Goal: Task Accomplishment & Management: Manage account settings

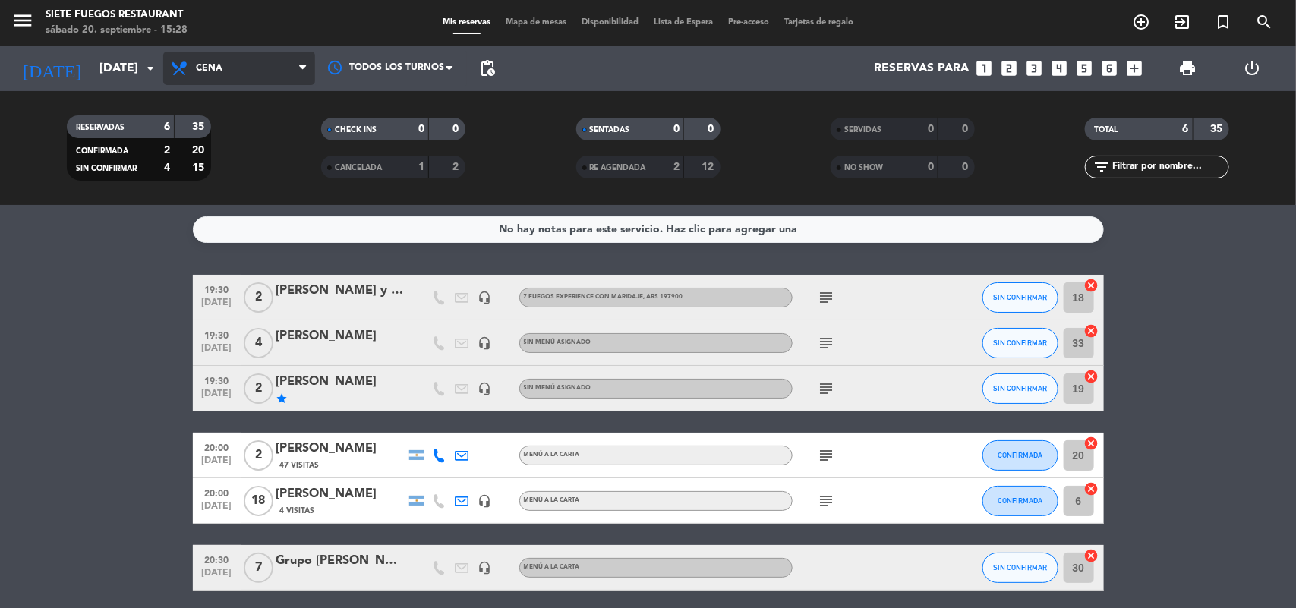
click at [248, 68] on span "Cena" at bounding box center [239, 68] width 152 height 33
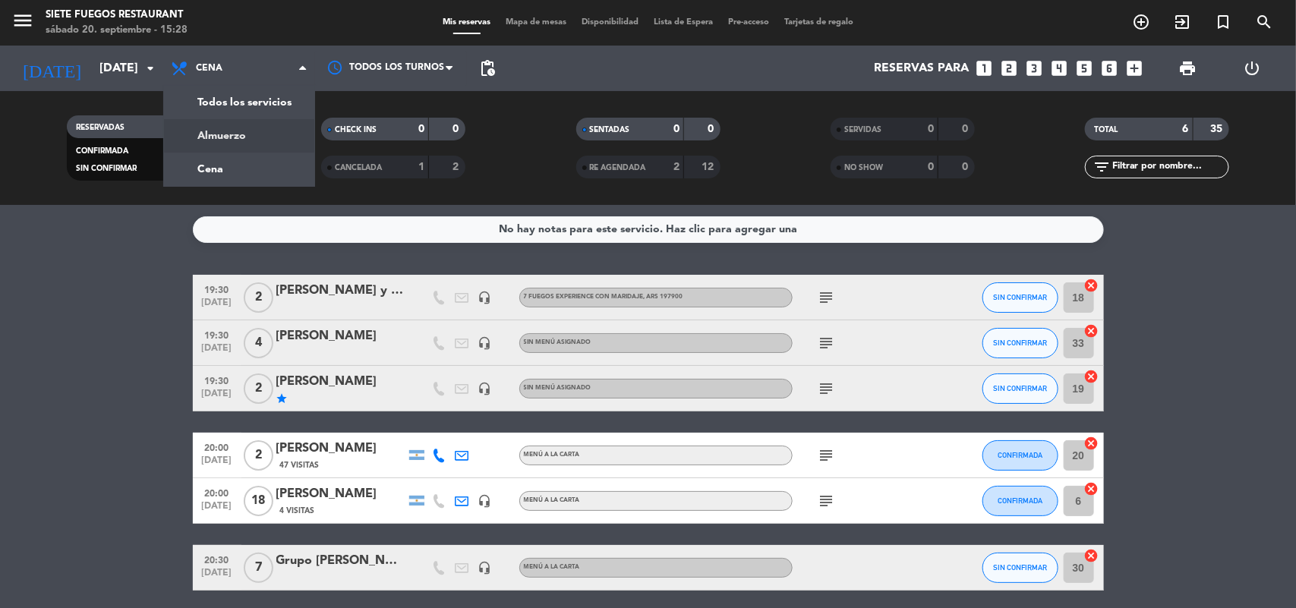
click at [244, 125] on div "menu Siete Fuegos Restaurant [DATE] 20. septiembre - 15:28 Mis reservas Mapa de…" at bounding box center [648, 102] width 1296 height 205
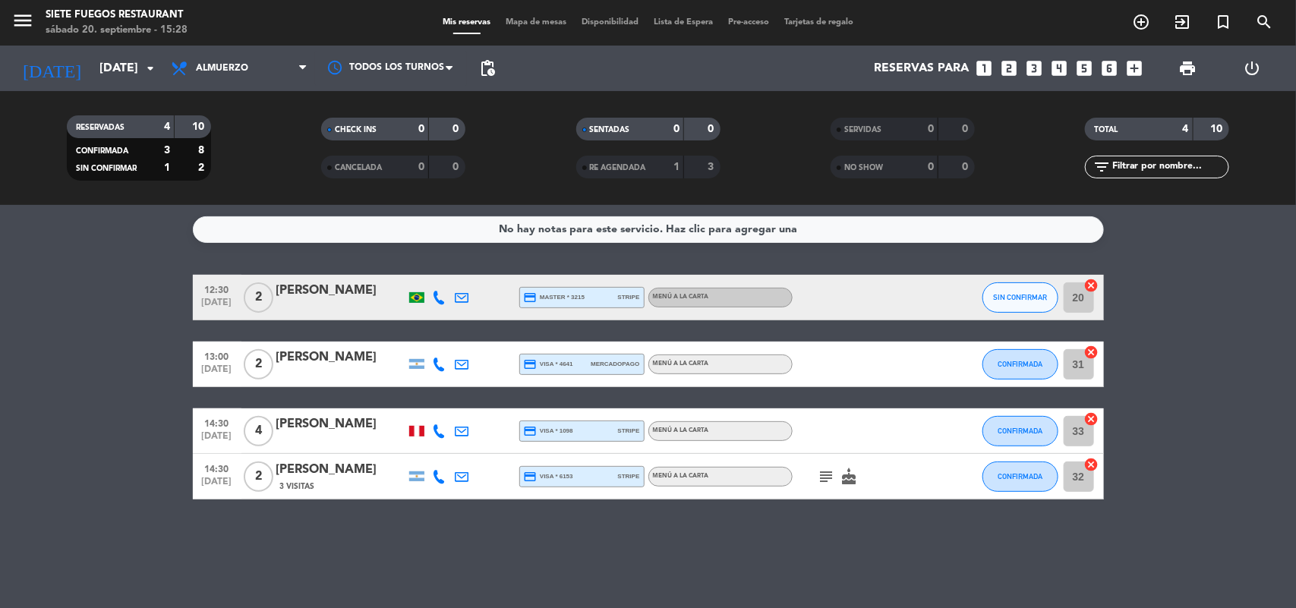
click at [828, 475] on icon "subject" at bounding box center [827, 477] width 18 height 18
click at [847, 476] on icon "cake" at bounding box center [850, 477] width 18 height 18
click at [566, 513] on div "No hay notas para este servicio. Haz clic para agregar una 12:30 [DATE] 2 [PERS…" at bounding box center [648, 406] width 1296 height 403
click at [336, 463] on div "[PERSON_NAME]" at bounding box center [340, 470] width 129 height 20
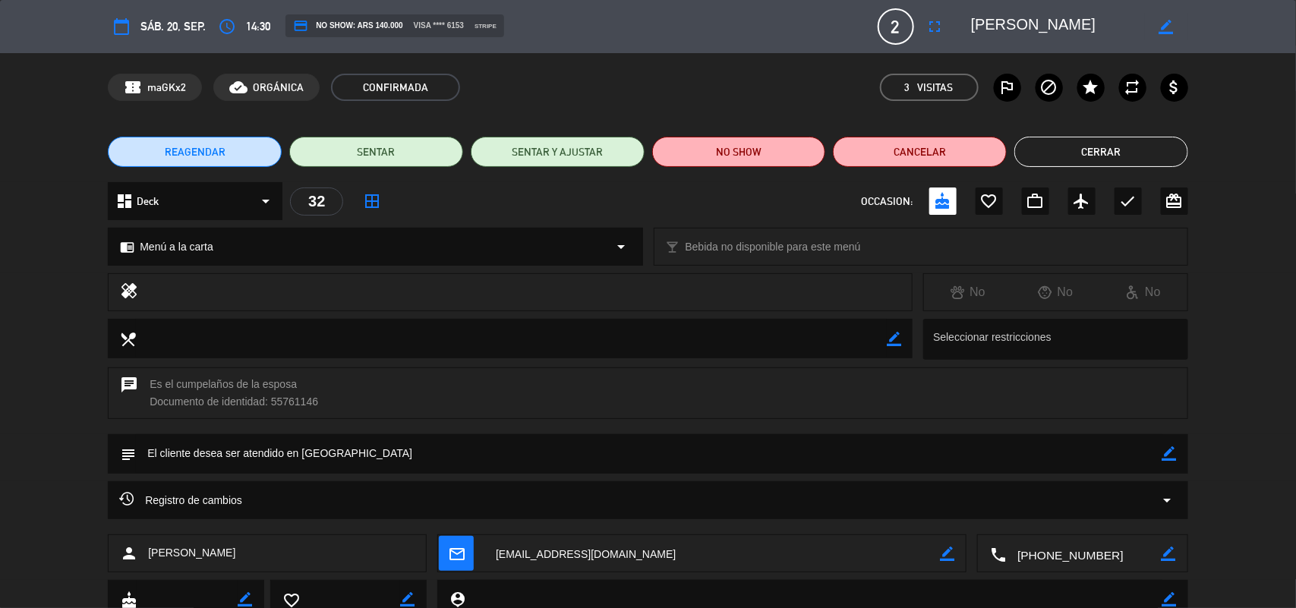
click at [244, 150] on button "REAGENDAR" at bounding box center [195, 152] width 174 height 30
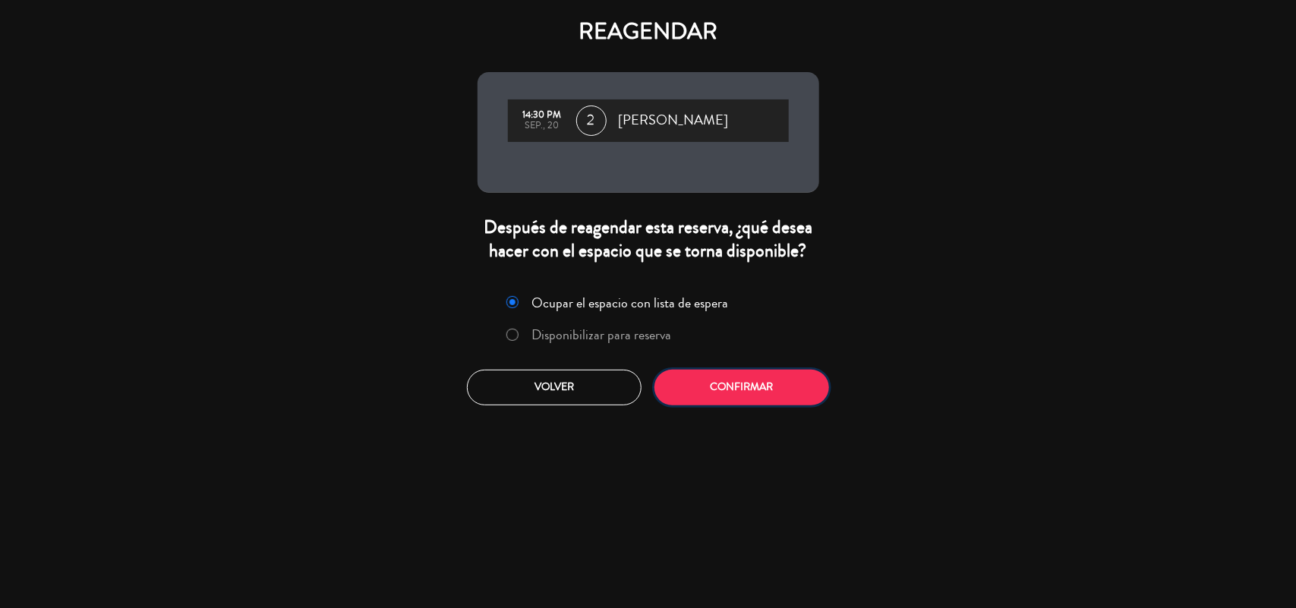
click at [727, 387] on button "Confirmar" at bounding box center [741, 388] width 175 height 36
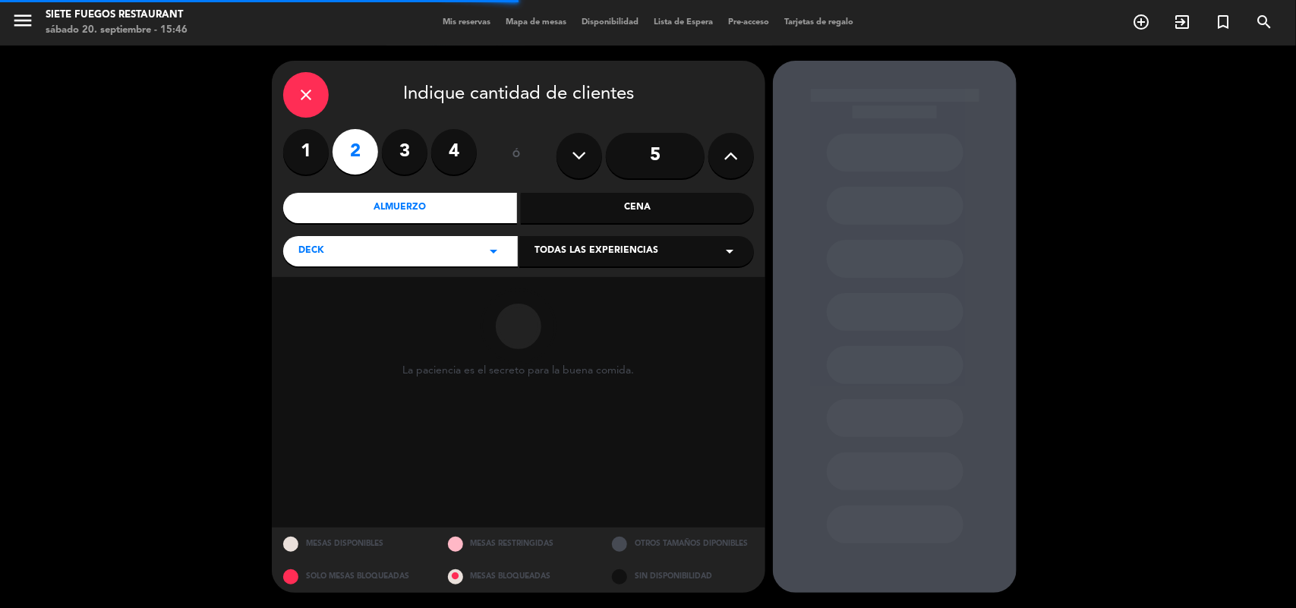
click at [612, 201] on div "Cena" at bounding box center [638, 208] width 234 height 30
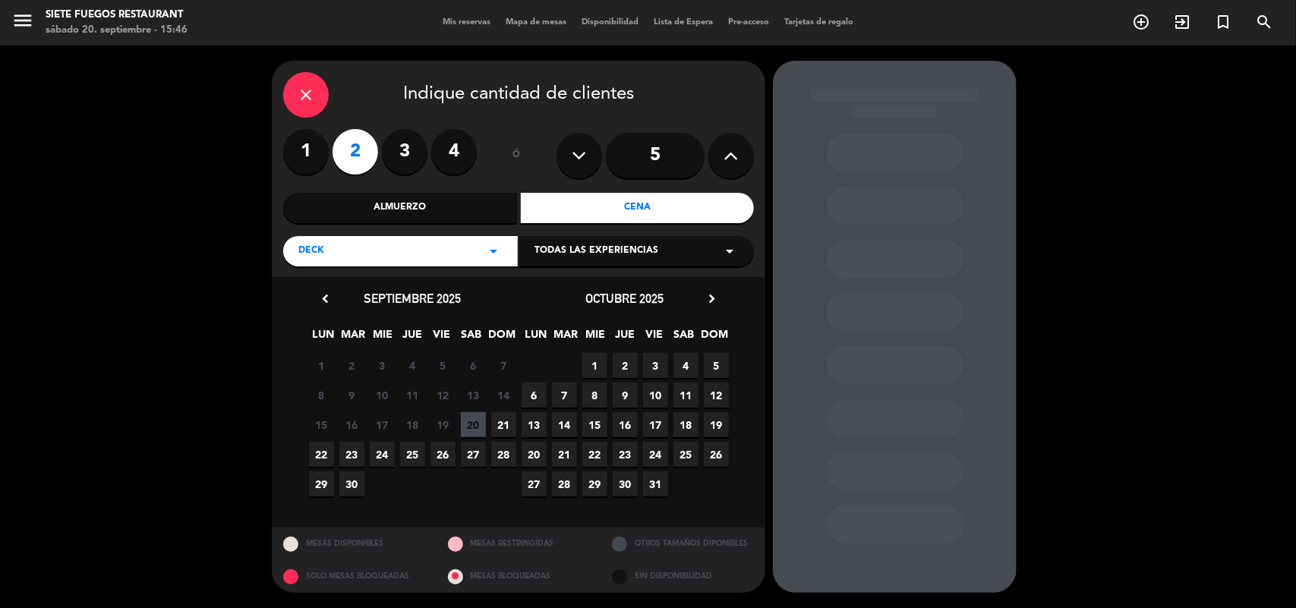
click at [475, 421] on span "20" at bounding box center [473, 424] width 25 height 25
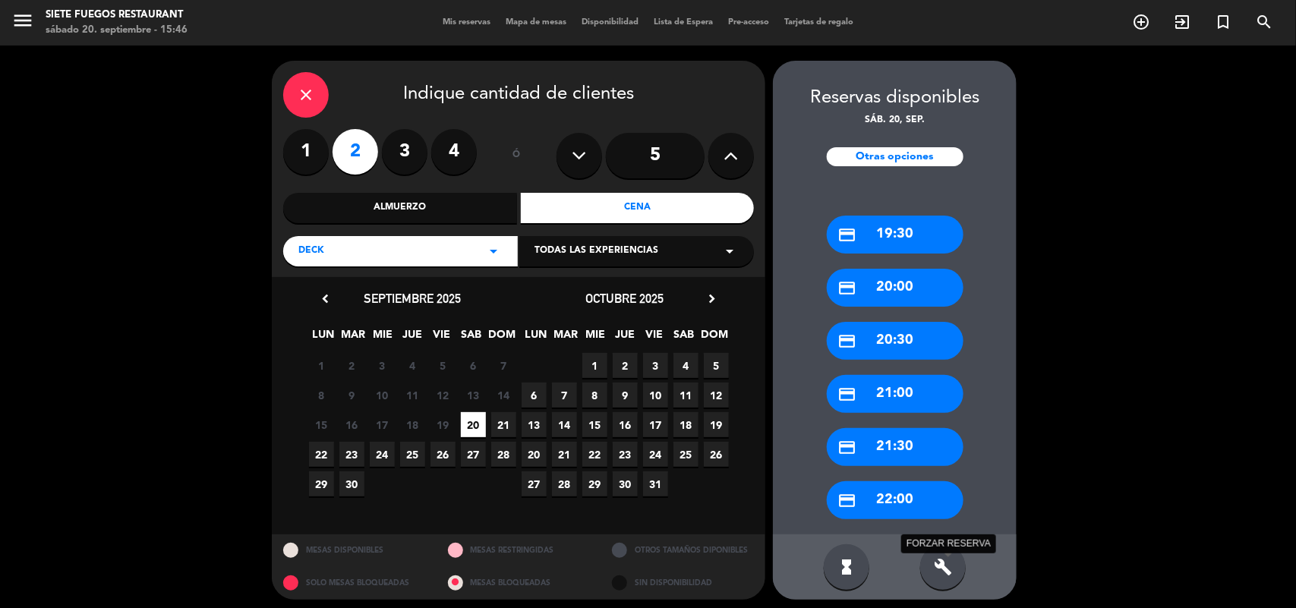
click at [947, 563] on icon "build" at bounding box center [943, 567] width 18 height 18
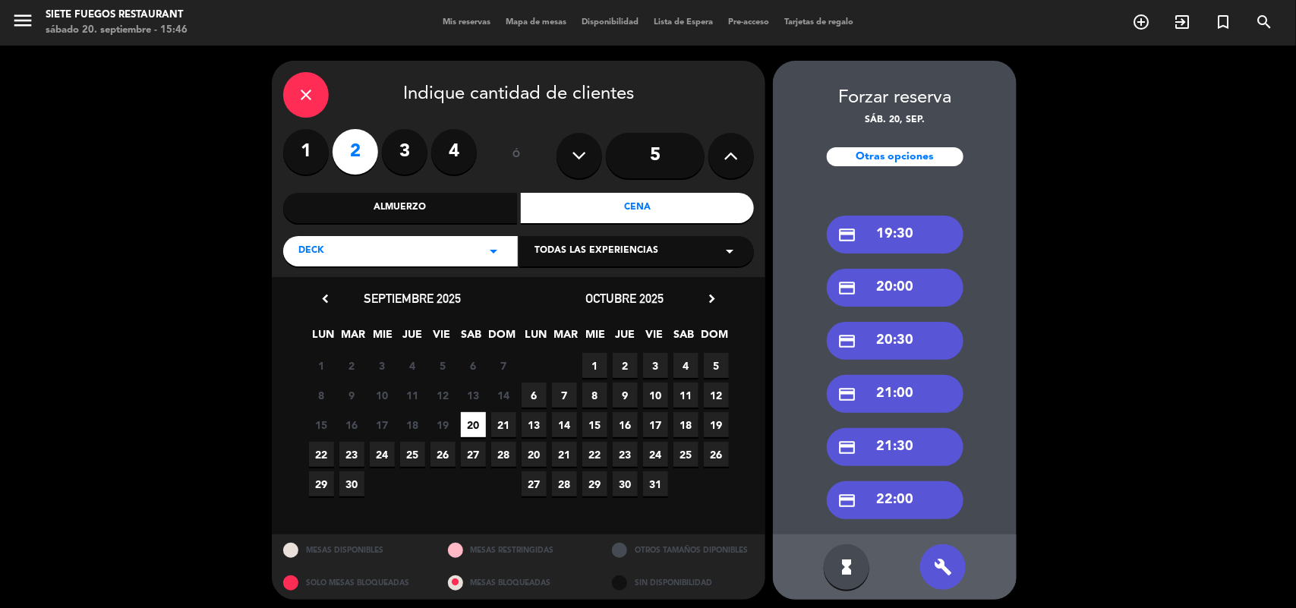
click at [913, 389] on div "credit_card 21:00" at bounding box center [895, 394] width 137 height 38
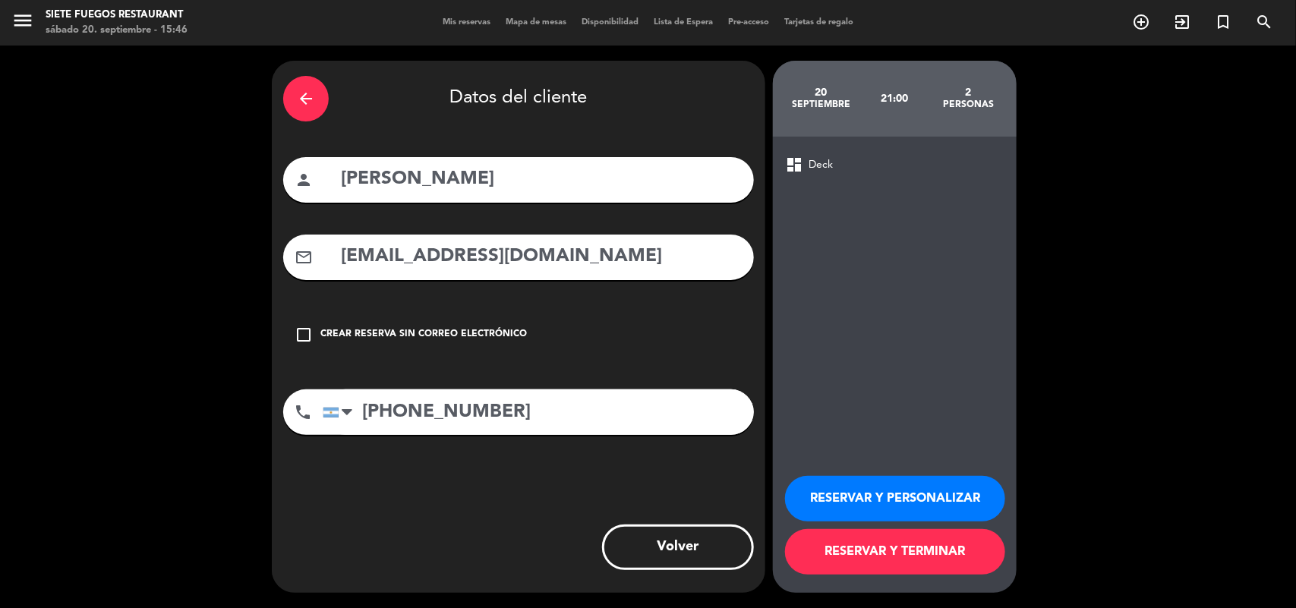
click at [904, 503] on button "RESERVAR Y PERSONALIZAR" at bounding box center [895, 499] width 220 height 46
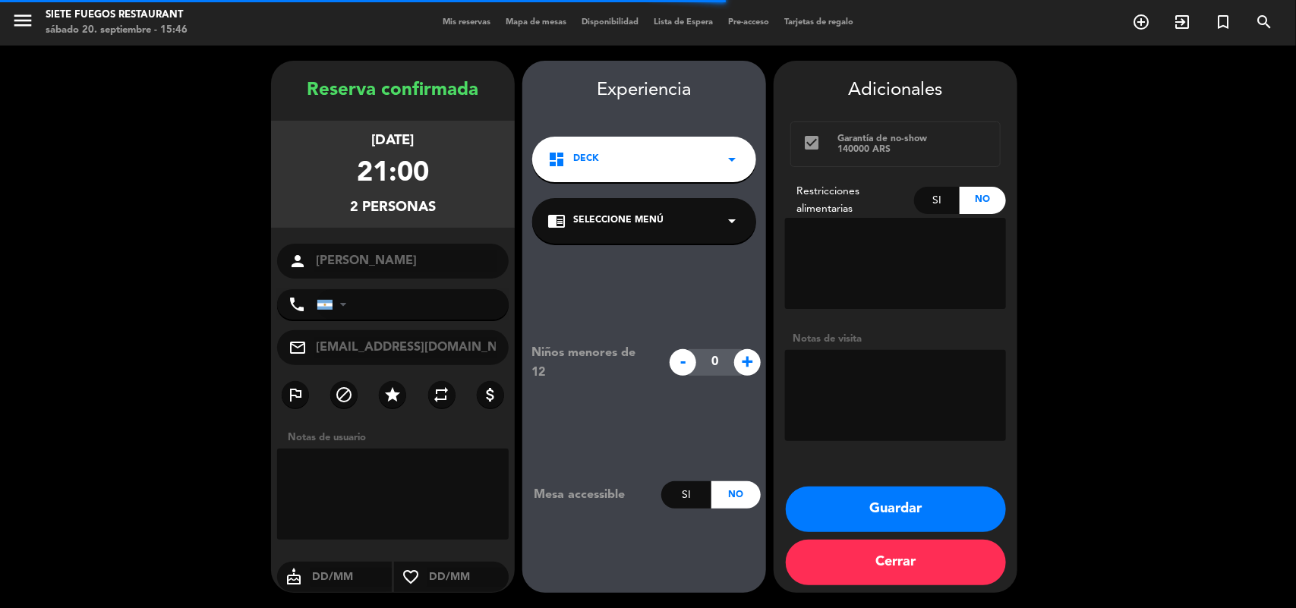
type input "[PHONE_NUMBER]"
click at [715, 237] on div "chrome_reader_mode Seleccione Menú arrow_drop_down" at bounding box center [644, 221] width 224 height 46
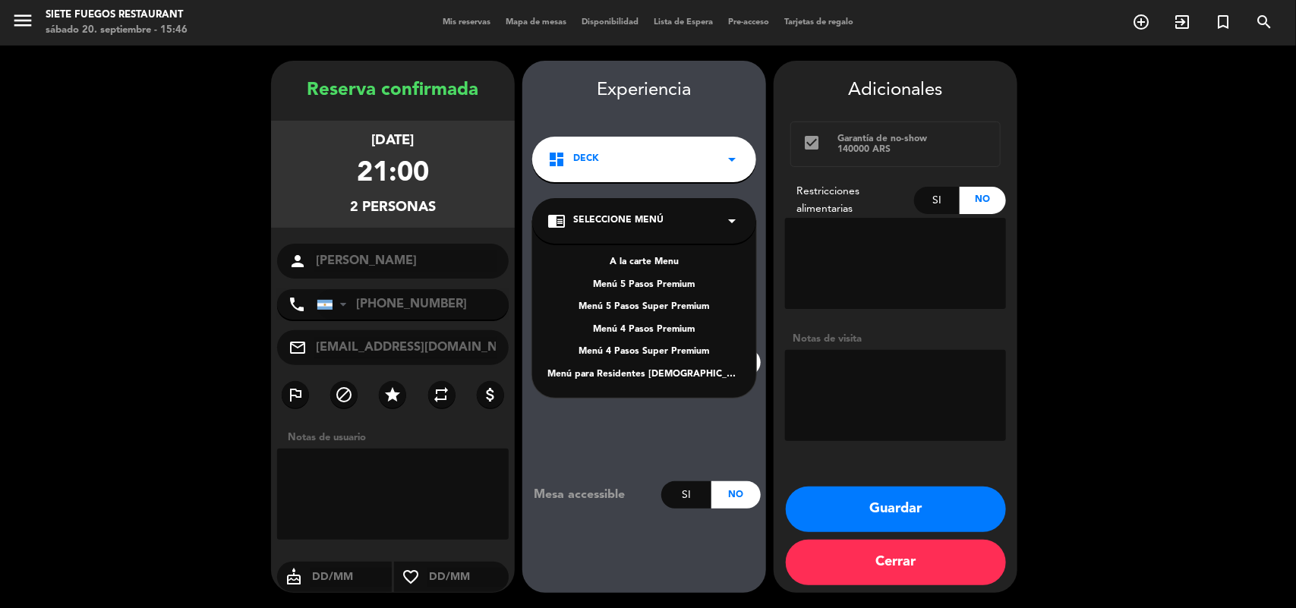
click at [674, 260] on div "A la carte Menu" at bounding box center [644, 262] width 194 height 15
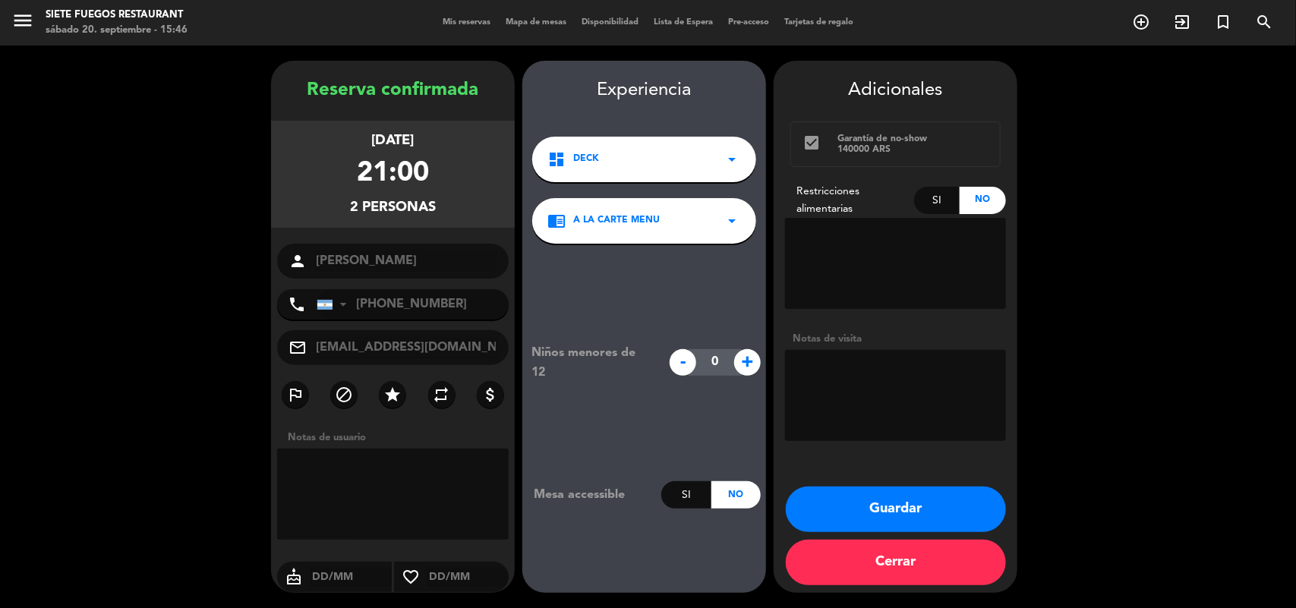
click at [911, 511] on button "Guardar" at bounding box center [896, 510] width 220 height 46
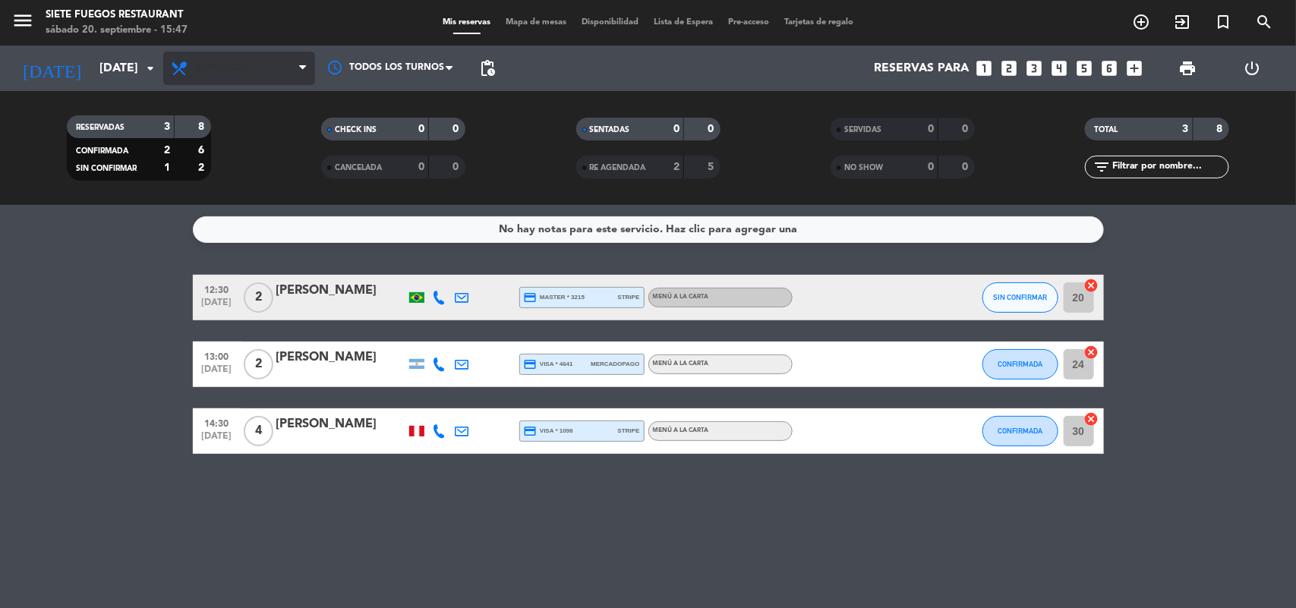
click at [301, 76] on span "Almuerzo" at bounding box center [239, 68] width 152 height 33
click at [218, 163] on div "menu Siete Fuegos Restaurant [DATE] 20. septiembre - 15:47 Mis reservas Mapa de…" at bounding box center [648, 102] width 1296 height 205
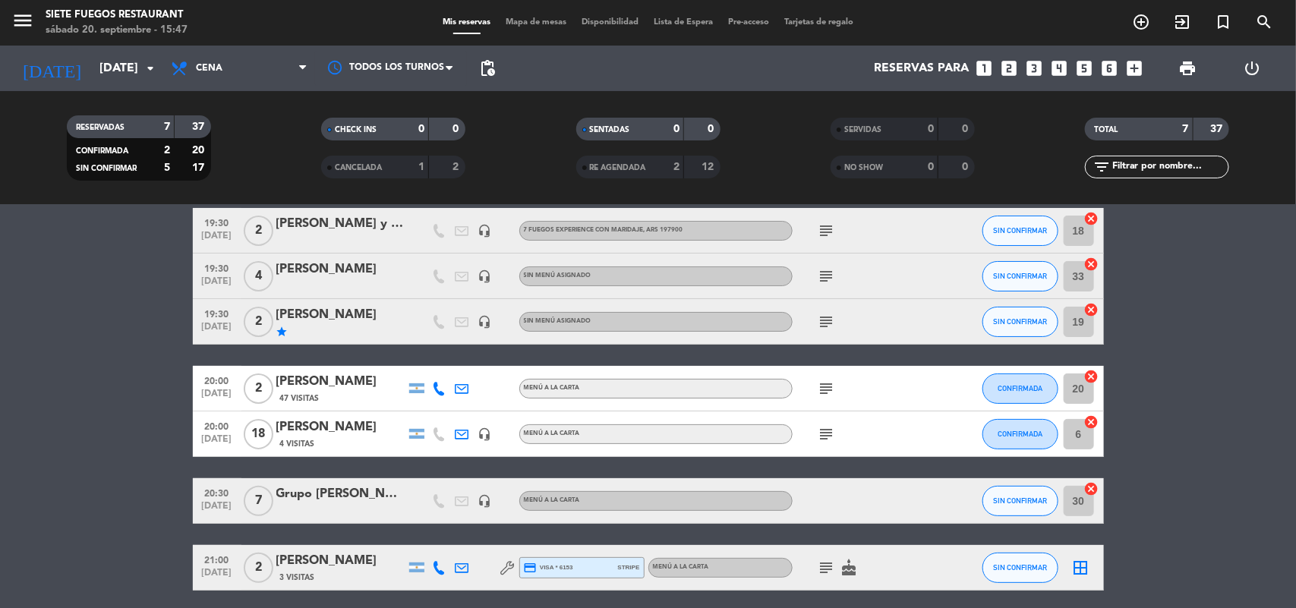
scroll to position [125, 0]
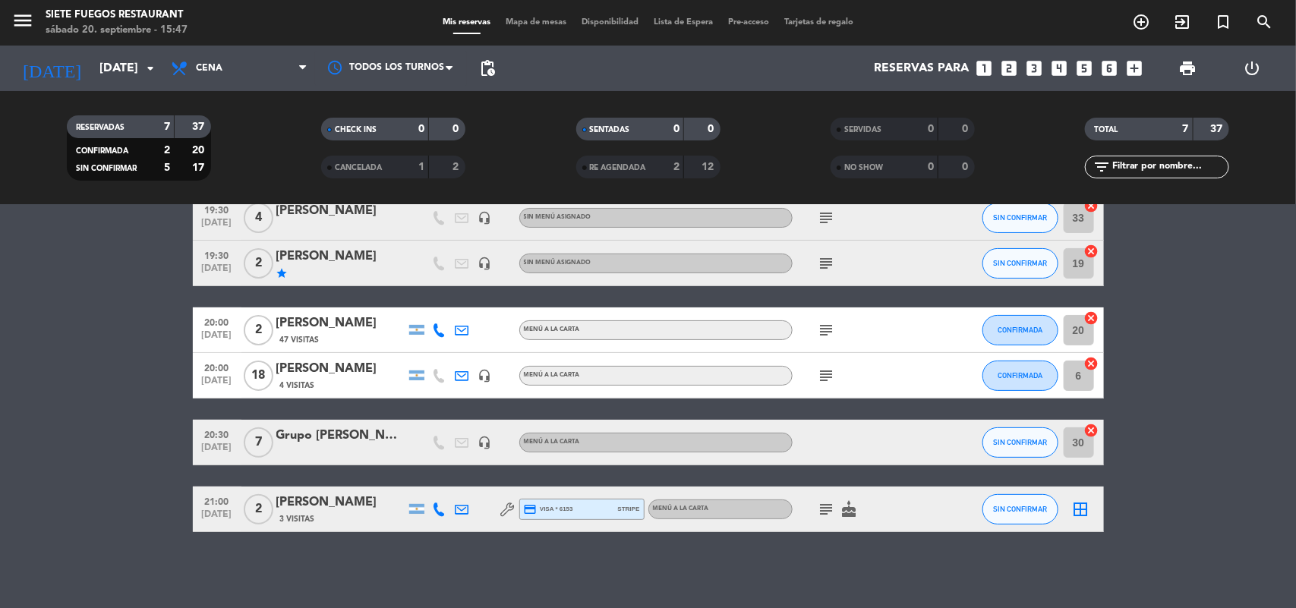
click at [830, 505] on icon "subject" at bounding box center [827, 509] width 18 height 18
click at [998, 500] on button "SIN CONFIRMAR" at bounding box center [1020, 509] width 76 height 30
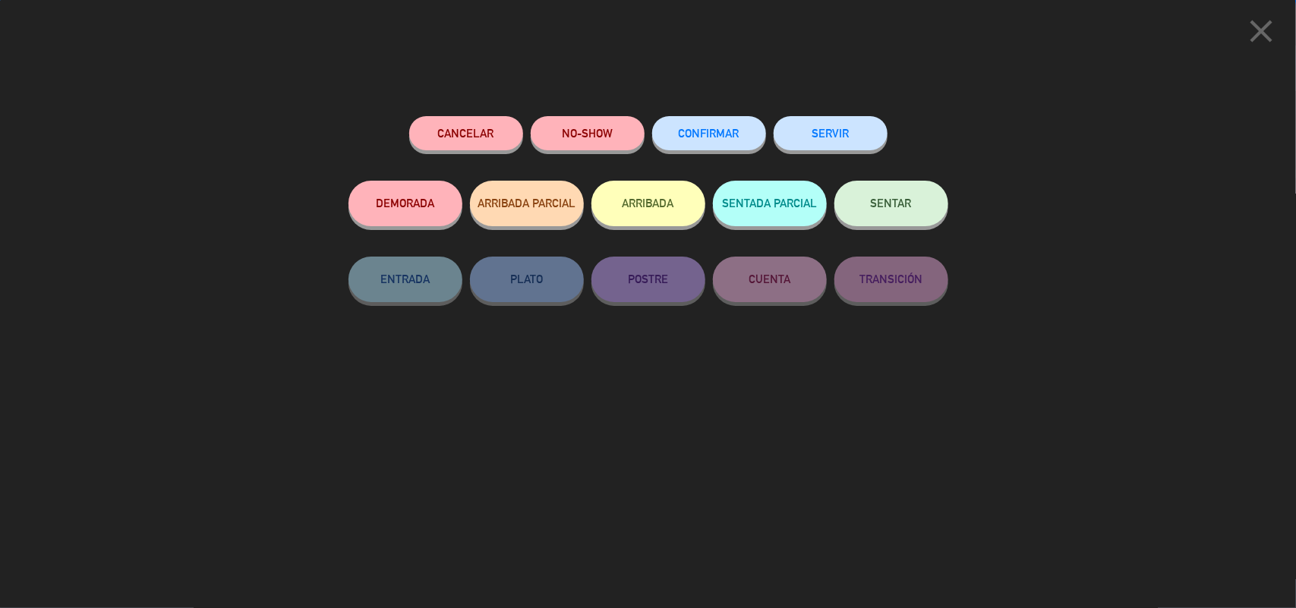
click at [696, 137] on span "CONFIRMAR" at bounding box center [709, 133] width 61 height 13
